Goal: Information Seeking & Learning: Find specific fact

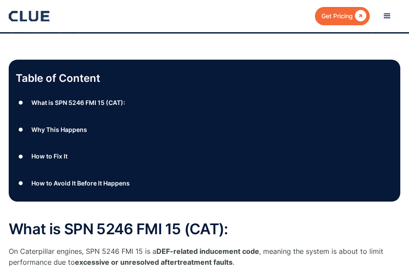
scroll to position [156, 0]
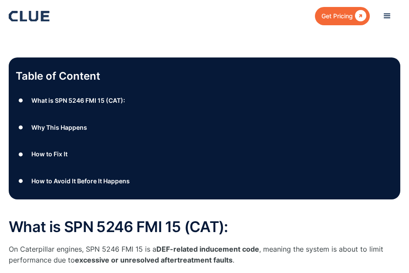
click at [84, 101] on div "What is SPN 5246 FMI 15 (CAT):" at bounding box center [78, 100] width 94 height 11
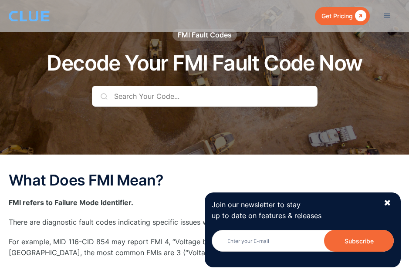
scroll to position [43, 0]
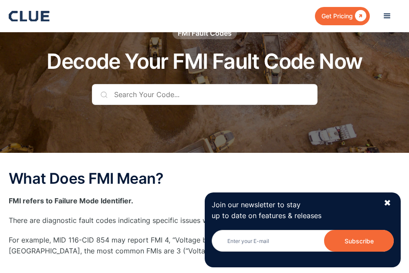
click at [163, 92] on input "text" at bounding box center [205, 94] width 226 height 21
type input "4"
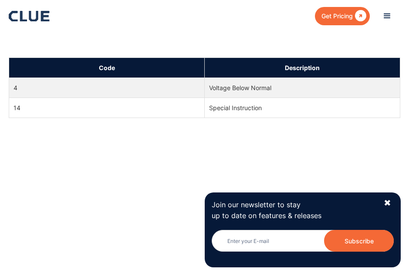
scroll to position [431, 0]
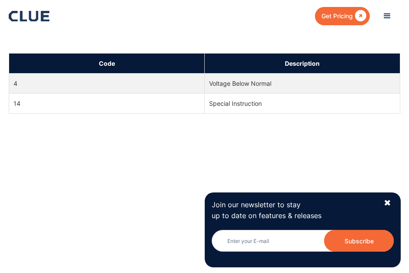
click at [228, 85] on td "Voltage Below Normal" at bounding box center [303, 83] width 196 height 20
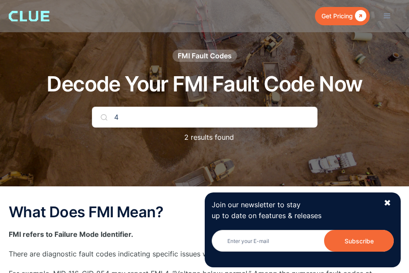
scroll to position [0, 0]
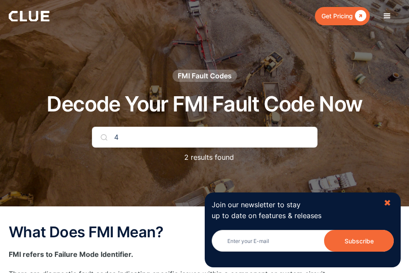
click at [388, 202] on div "✖" at bounding box center [387, 203] width 7 height 11
